Goal: Go to known website: Access a specific website the user already knows

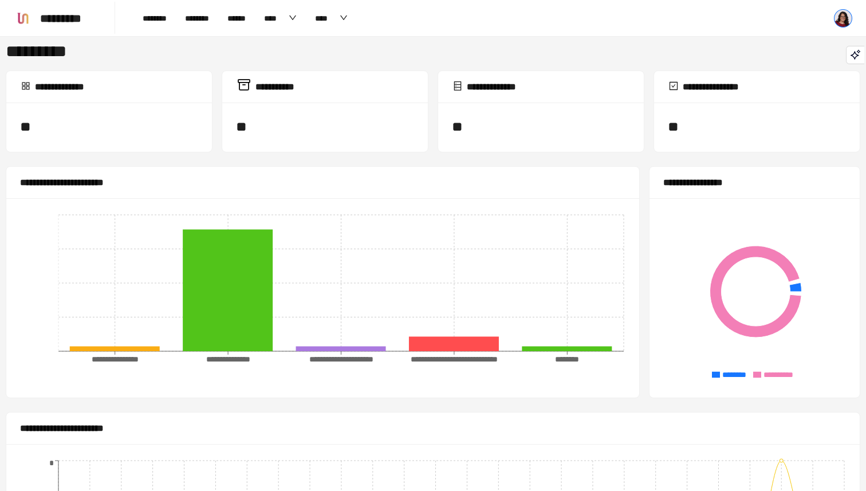
scroll to position [612, 0]
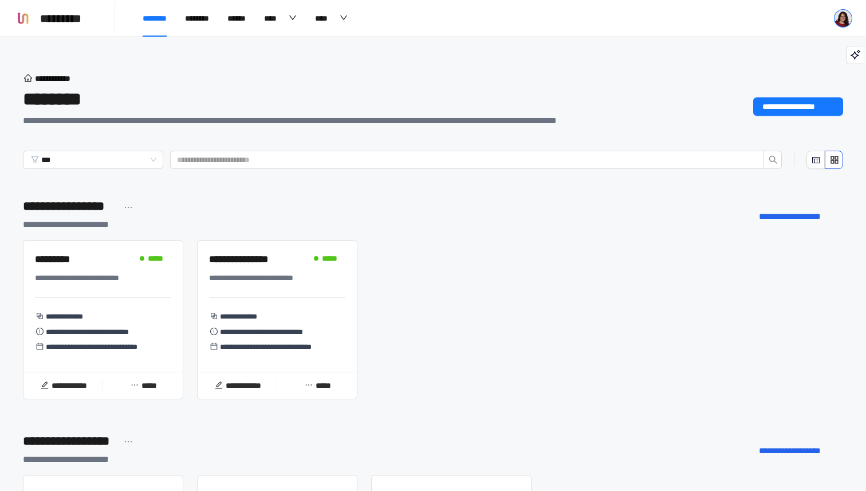
click at [845, 18] on img at bounding box center [843, 18] width 17 height 17
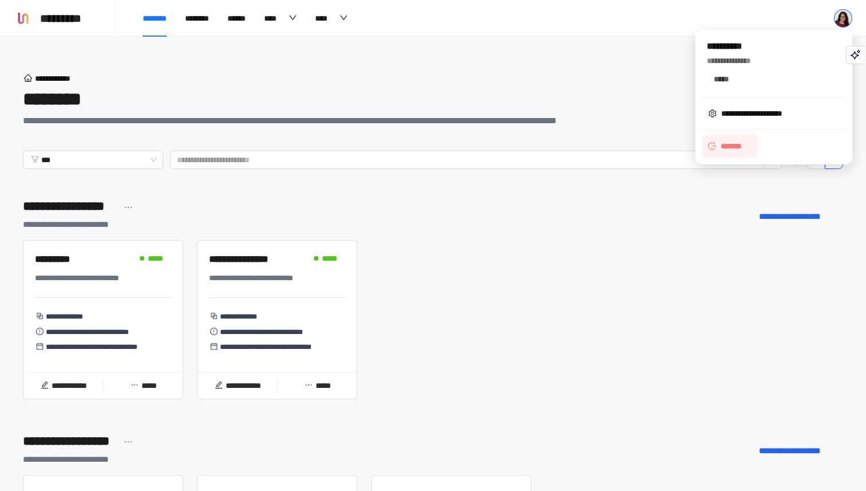
click at [731, 147] on span "*******" at bounding box center [735, 146] width 28 height 13
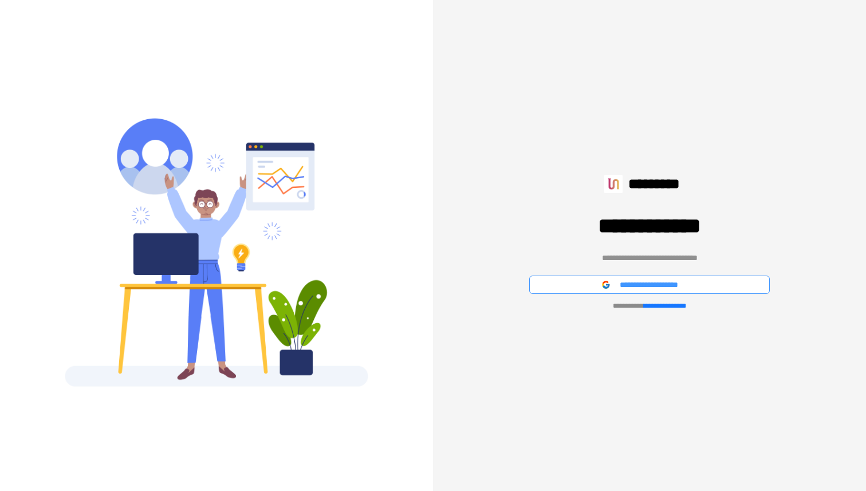
click at [618, 288] on button "**********" at bounding box center [649, 285] width 241 height 18
